Goal: Unclear

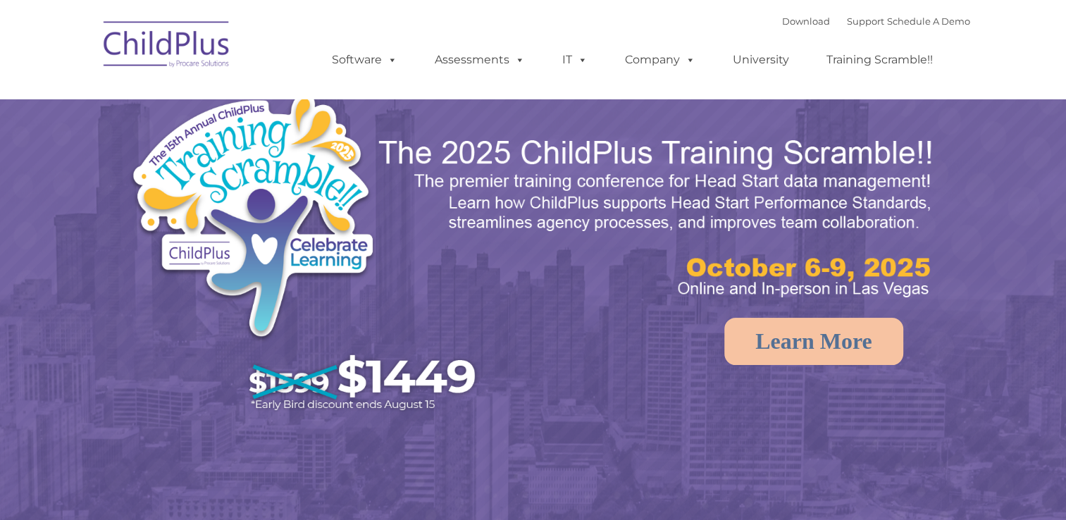
select select "MEDIUM"
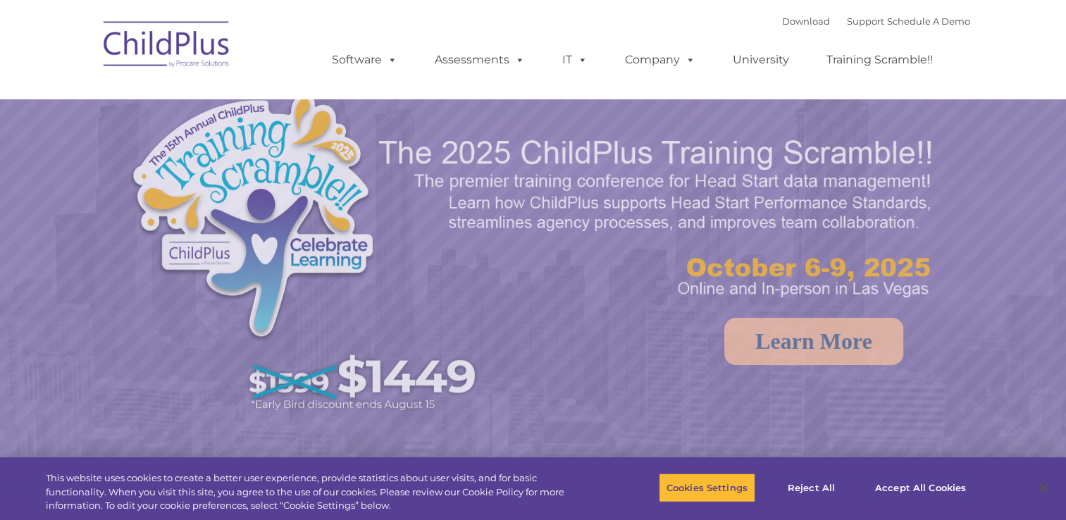
select select "MEDIUM"
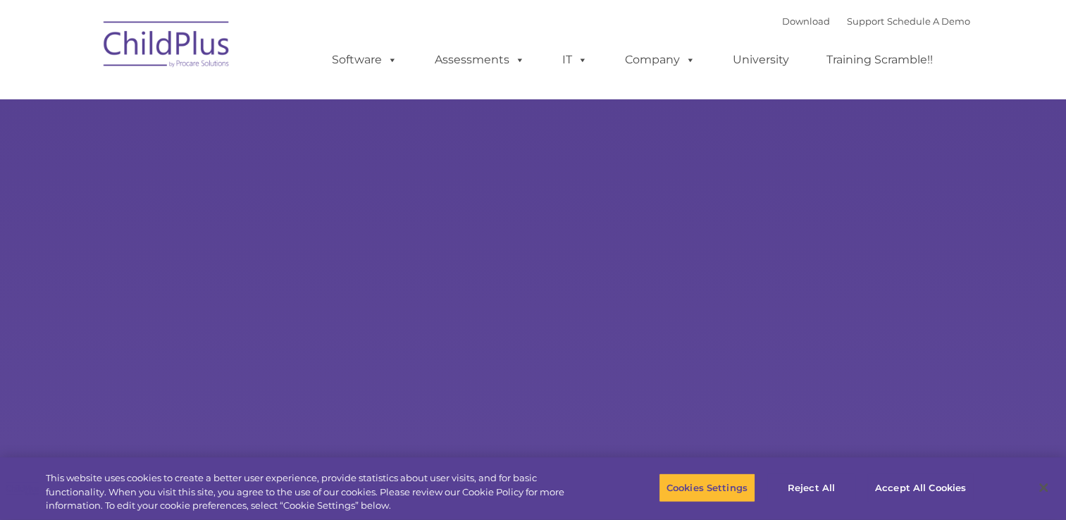
type input ""
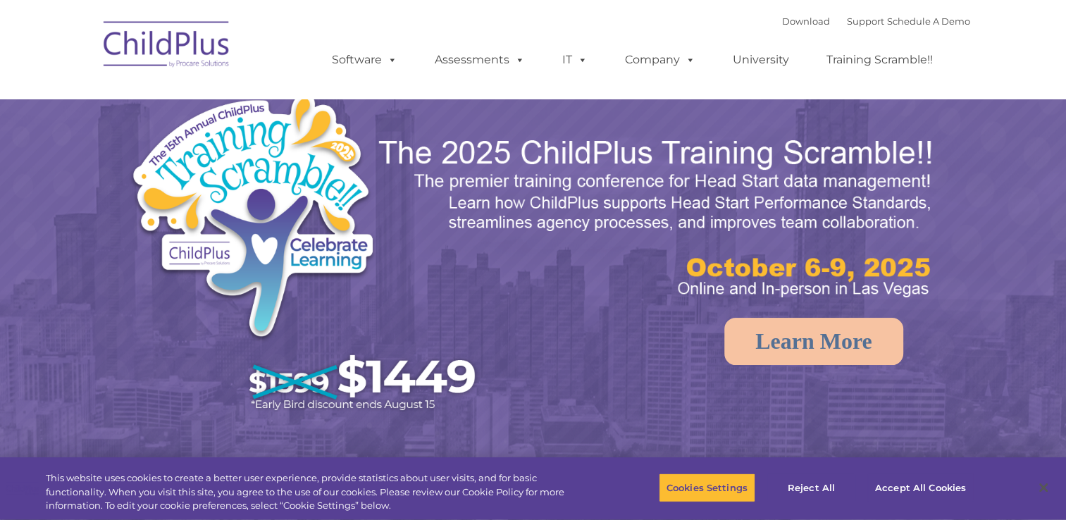
select select "MEDIUM"
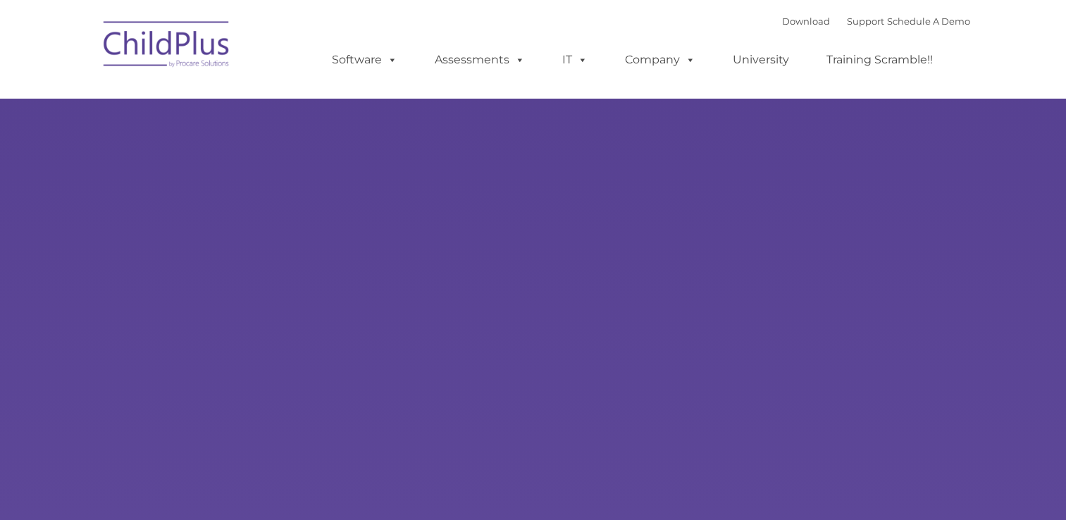
type input ""
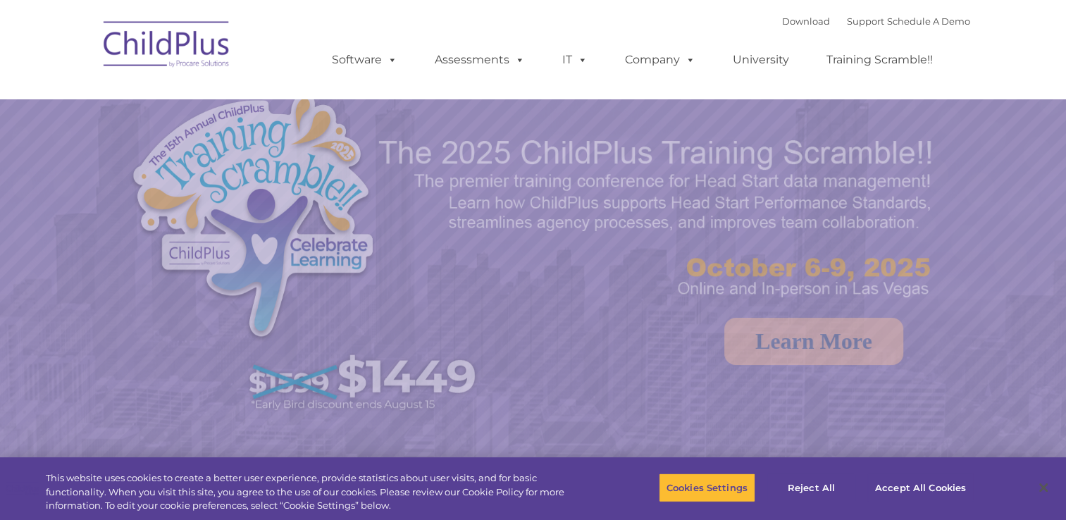
select select "MEDIUM"
